Goal: Task Accomplishment & Management: Use online tool/utility

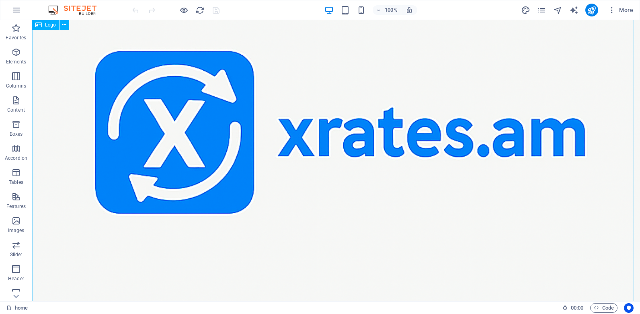
scroll to position [186, 0]
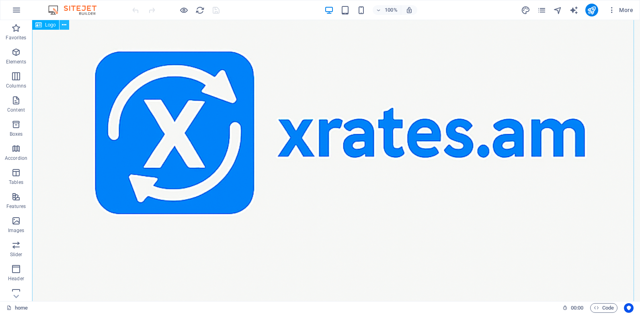
click at [65, 26] on icon at bounding box center [64, 25] width 4 height 8
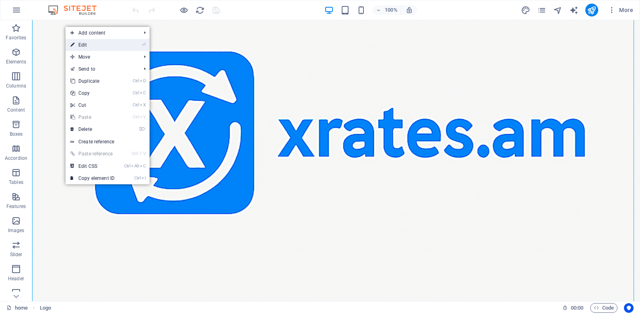
click at [91, 44] on link "⏎ Edit" at bounding box center [93, 45] width 54 height 12
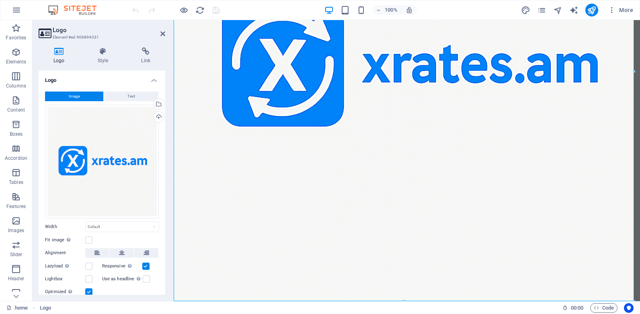
scroll to position [179, 0]
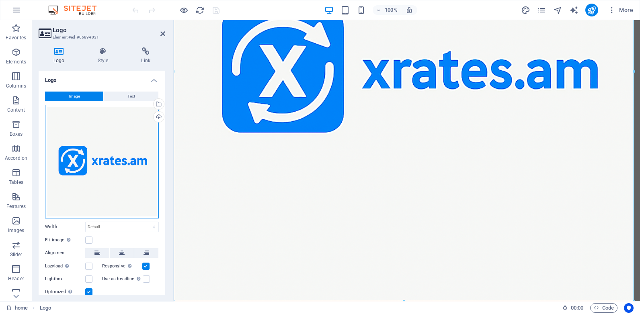
click at [92, 144] on div "Drag files here, click to choose files or select files from Files or our free s…" at bounding box center [102, 162] width 114 height 114
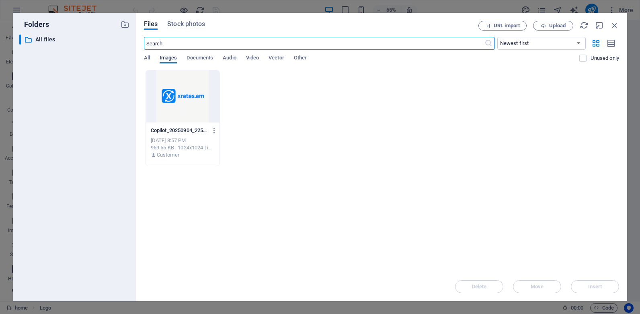
scroll to position [0, 0]
click at [187, 23] on span "Stock photos" at bounding box center [186, 24] width 38 height 10
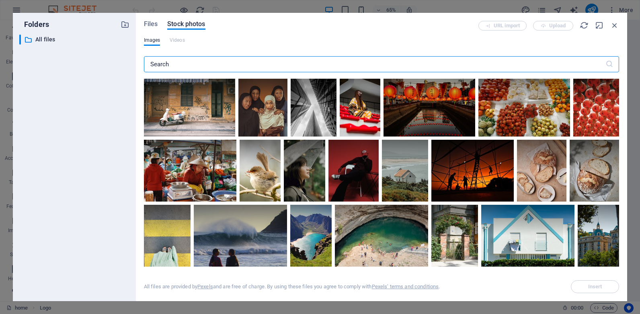
scroll to position [1099, 0]
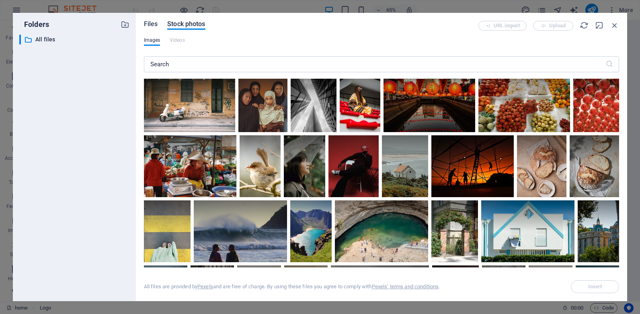
click at [152, 22] on span "Files" at bounding box center [151, 24] width 14 height 10
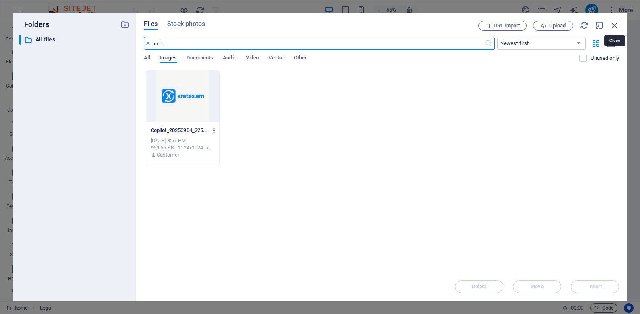
click at [614, 25] on icon "button" at bounding box center [614, 25] width 9 height 9
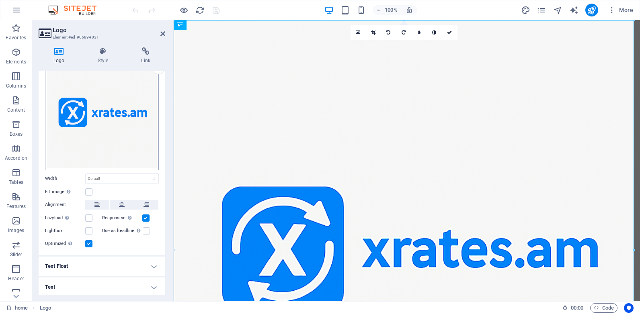
scroll to position [49, 0]
click at [152, 264] on h4 "Text Float" at bounding box center [102, 265] width 127 height 19
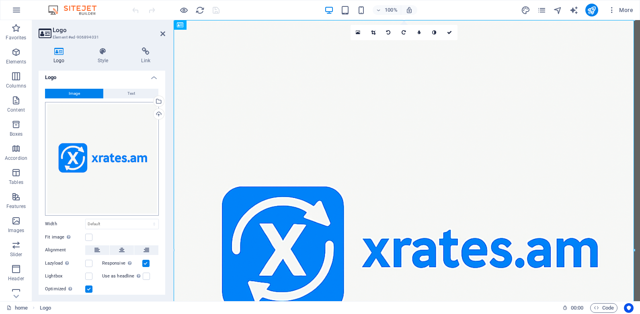
scroll to position [0, 0]
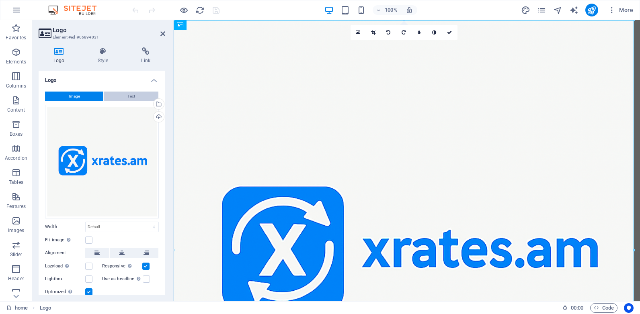
click at [125, 97] on button "Text" at bounding box center [131, 97] width 55 height 10
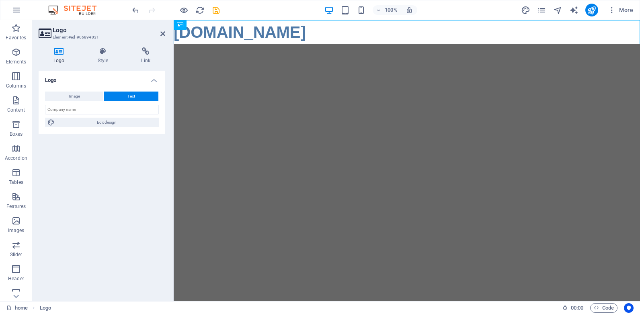
click at [59, 55] on h4 "Logo" at bounding box center [61, 55] width 44 height 17
click at [74, 95] on span "Image" at bounding box center [74, 97] width 11 height 10
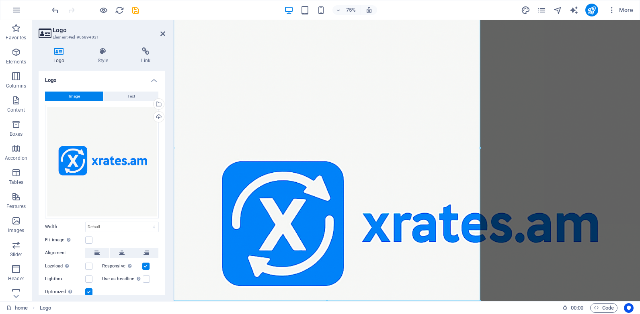
scroll to position [178, 0]
